Goal: Information Seeking & Learning: Find specific fact

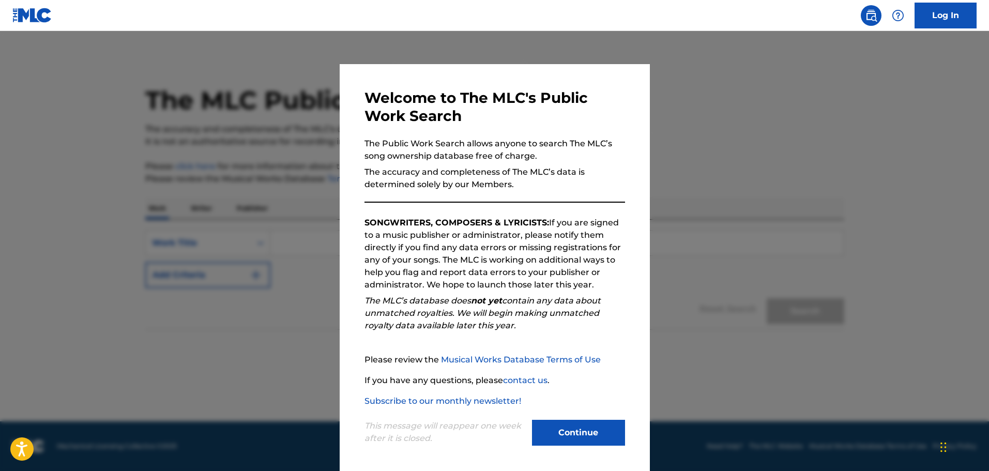
click at [586, 418] on div "This message will reappear one week after it is closed. Continue" at bounding box center [494, 427] width 261 height 41
click at [583, 429] on button "Continue" at bounding box center [578, 433] width 93 height 26
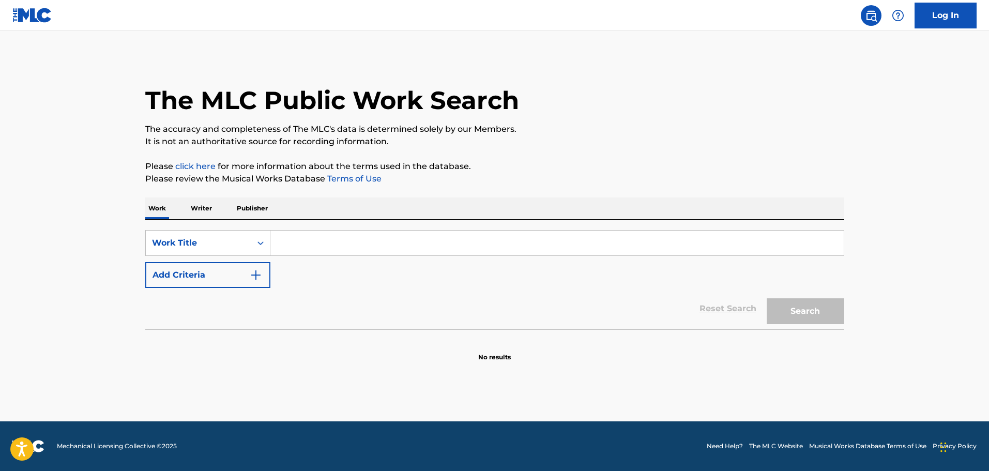
click at [294, 249] on input "Search Form" at bounding box center [556, 243] width 573 height 25
type input "bet that"
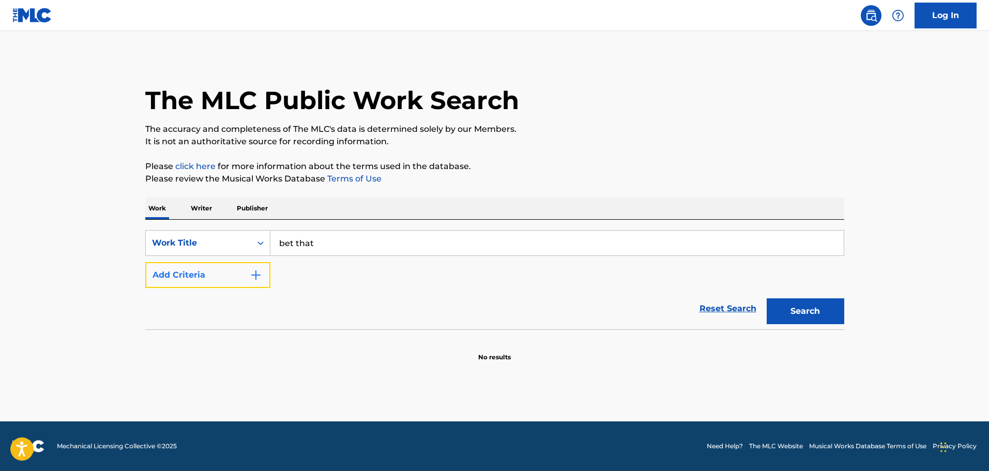
click at [262, 277] on img "Search Form" at bounding box center [256, 275] width 12 height 12
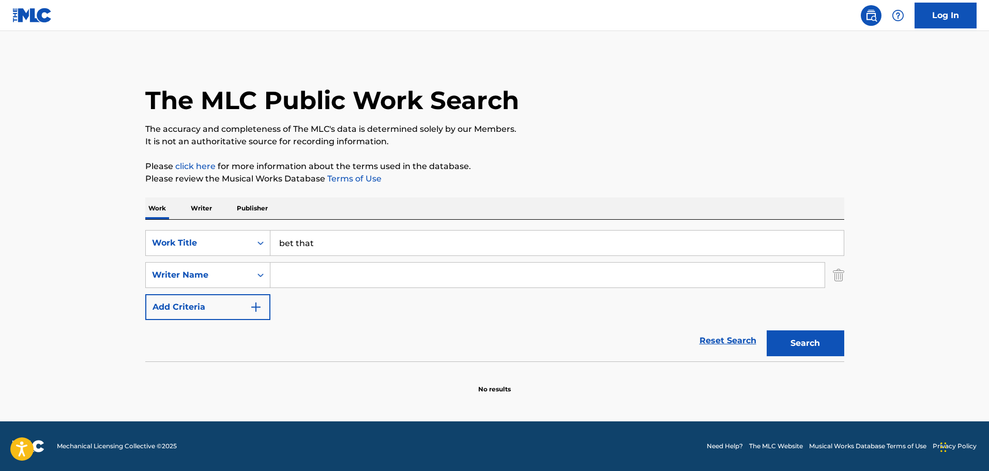
click at [316, 282] on input "Search Form" at bounding box center [547, 275] width 554 height 25
type input "young"
click at [767, 330] on button "Search" at bounding box center [806, 343] width 78 height 26
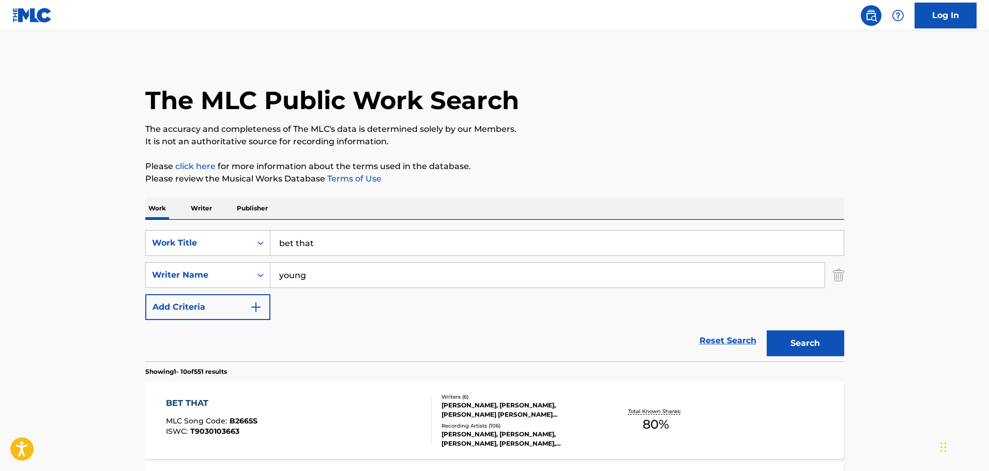
click at [189, 408] on div "BET THAT" at bounding box center [211, 403] width 91 height 12
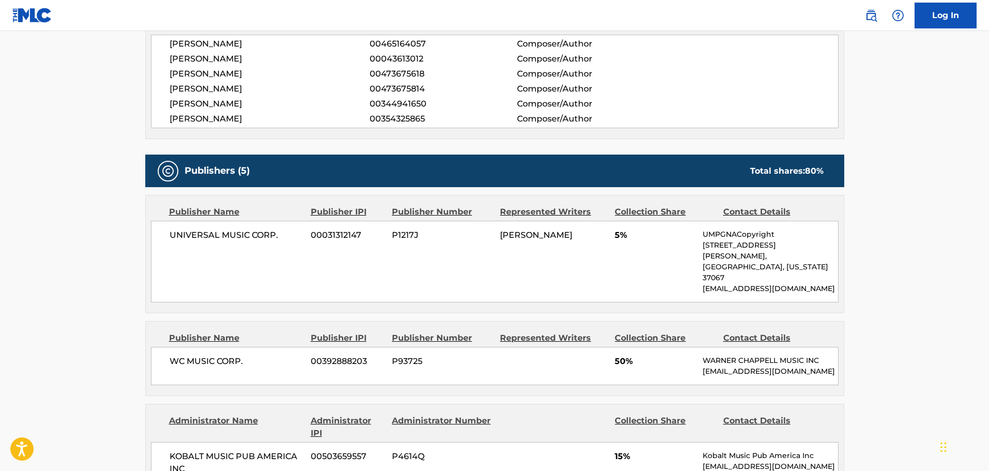
scroll to position [362, 0]
